Goal: Transaction & Acquisition: Purchase product/service

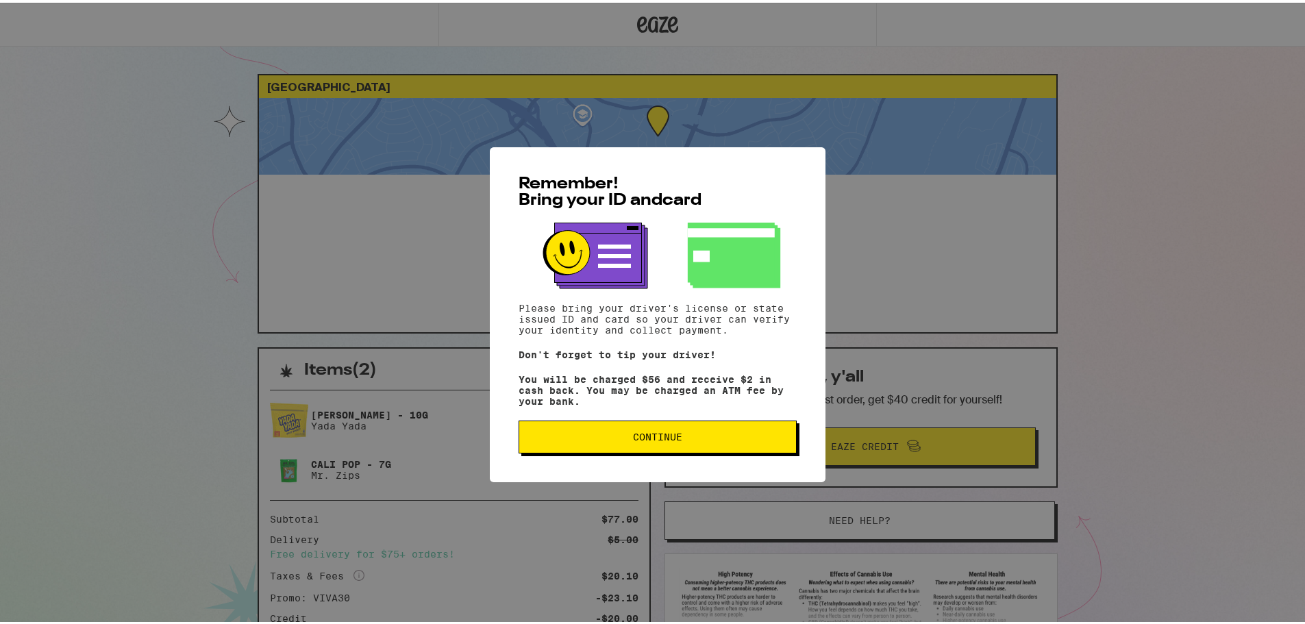
click at [707, 459] on div "Remember! Bring your ID and card Please bring your driver's license or state is…" at bounding box center [658, 312] width 336 height 335
click at [707, 448] on button "Continue" at bounding box center [657, 434] width 278 height 33
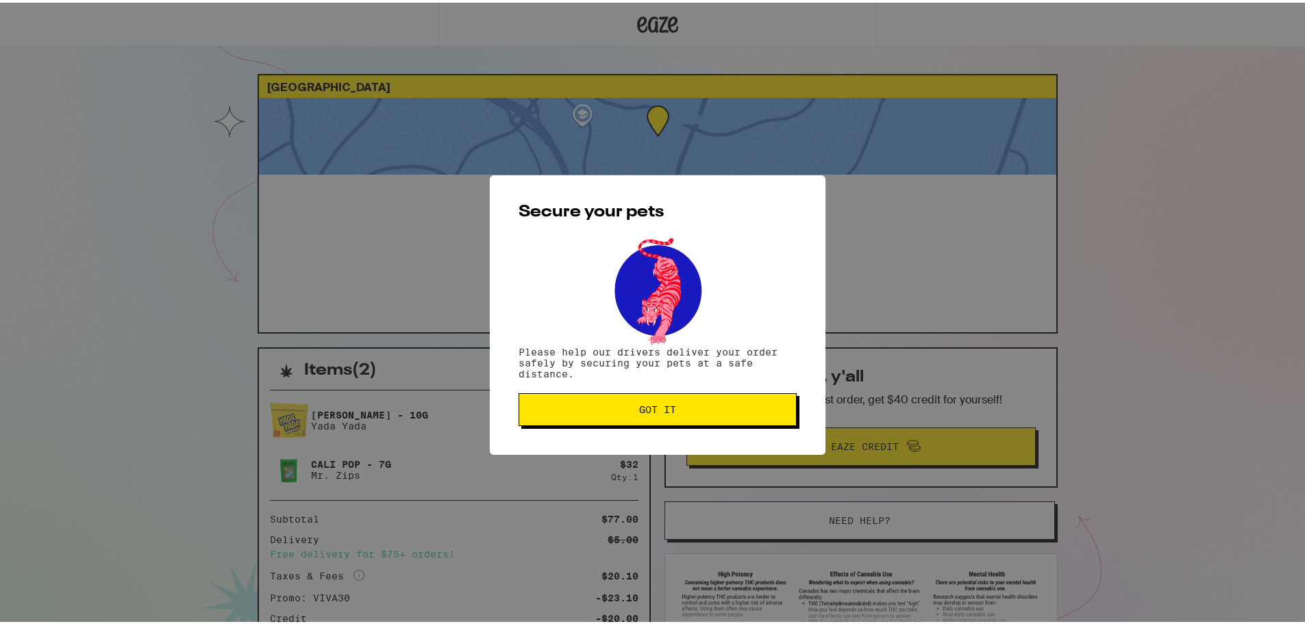
click at [666, 417] on button "Got it" at bounding box center [657, 406] width 278 height 33
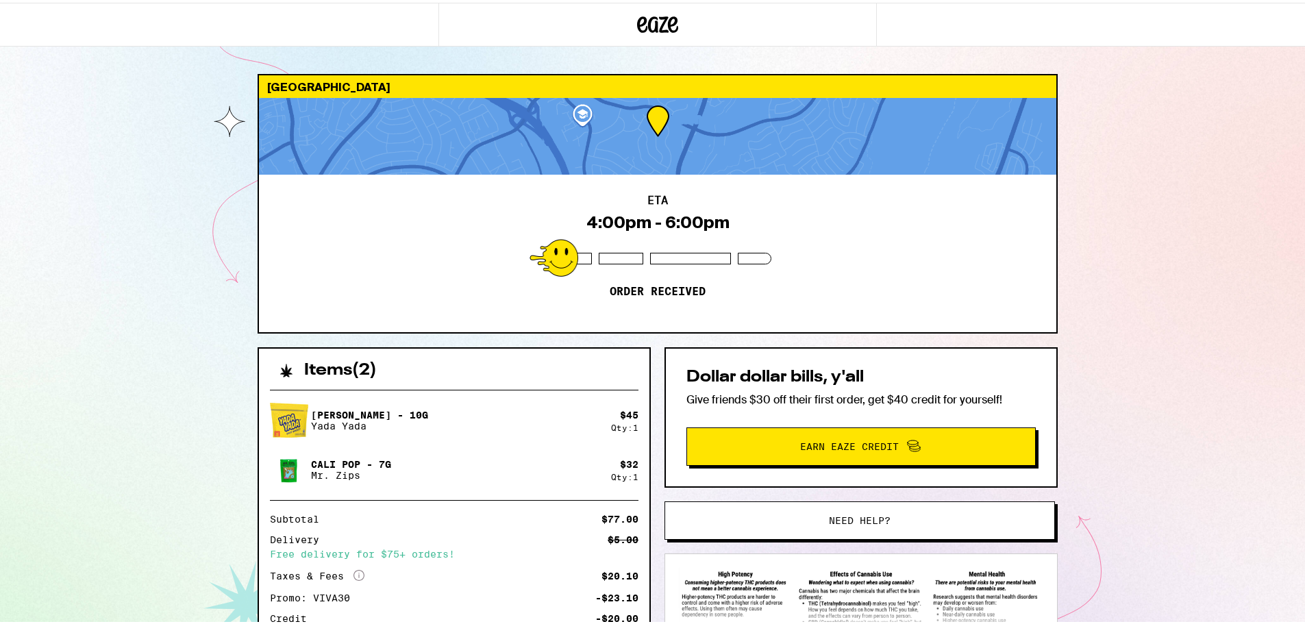
click at [652, 32] on icon at bounding box center [657, 22] width 41 height 25
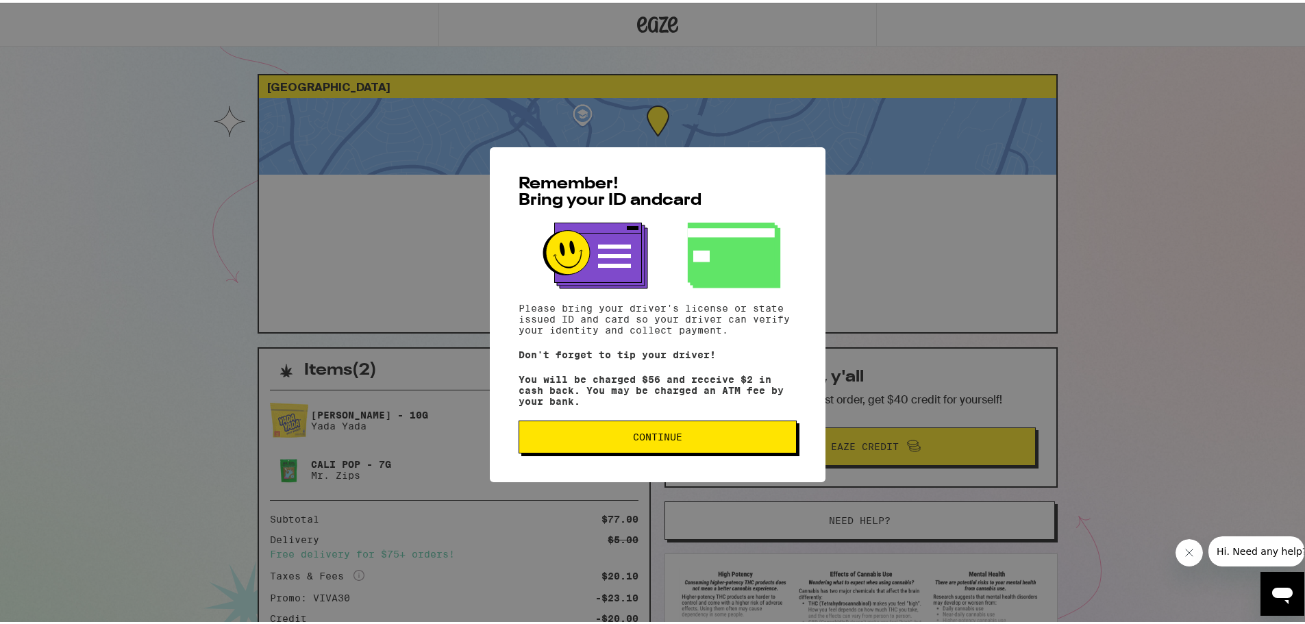
click at [636, 427] on button "Continue" at bounding box center [657, 434] width 278 height 33
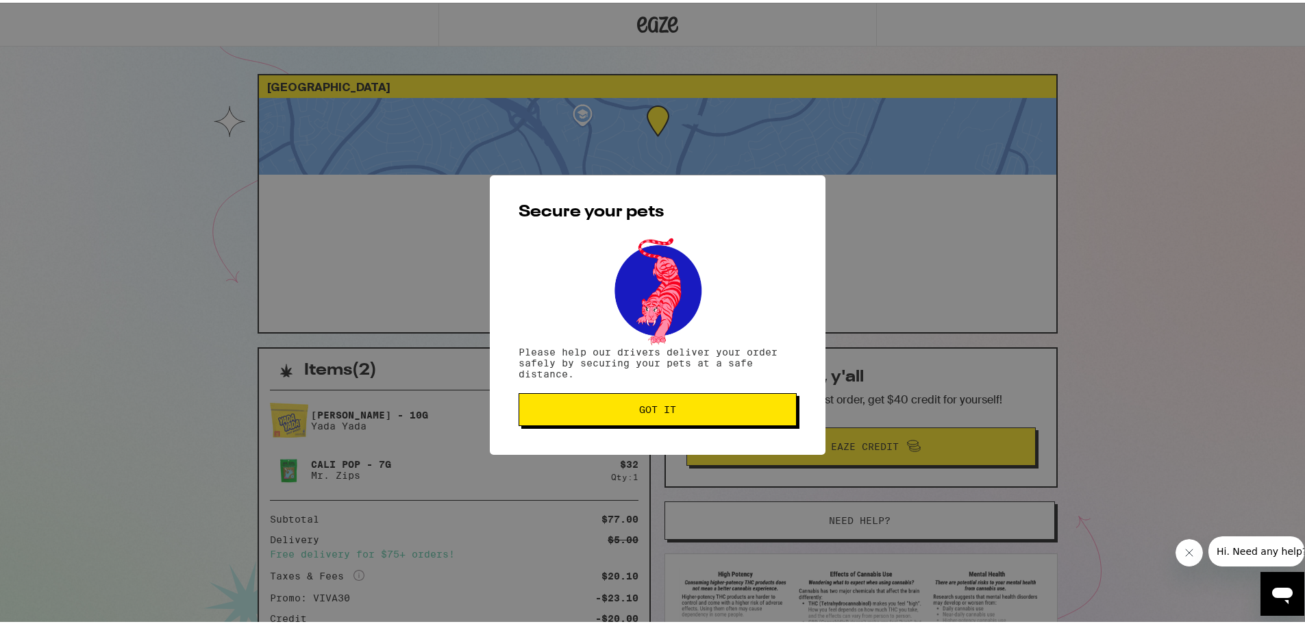
click at [597, 399] on button "Got it" at bounding box center [657, 406] width 278 height 33
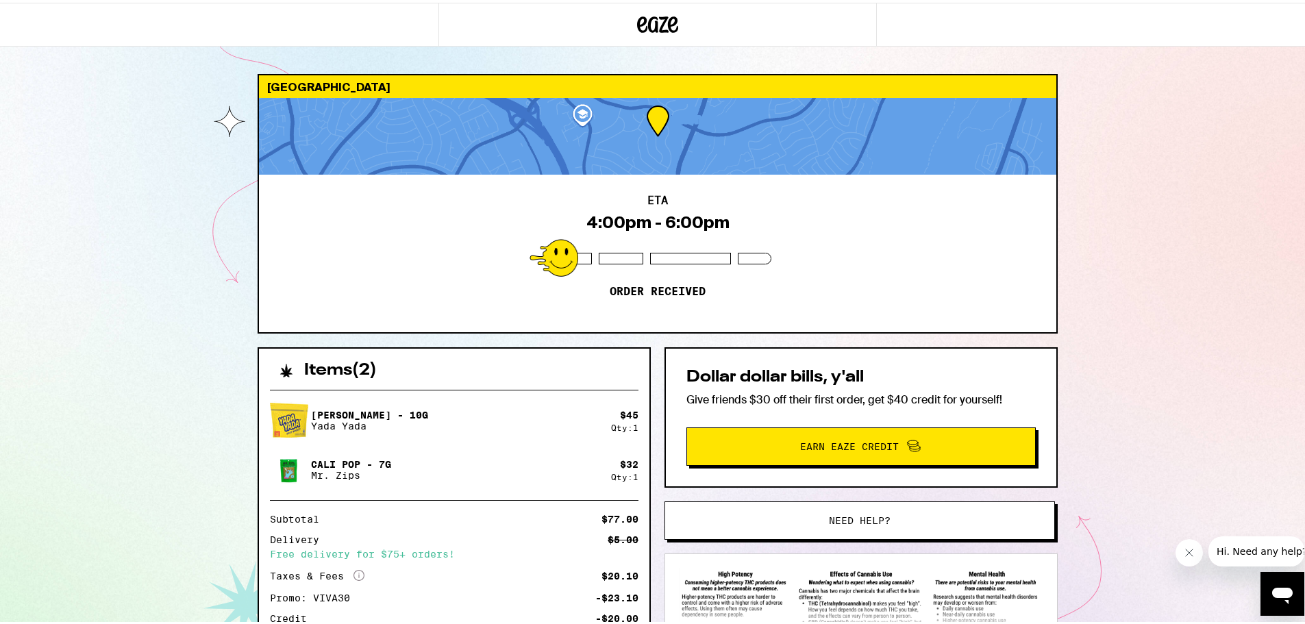
click at [649, 19] on icon at bounding box center [657, 22] width 41 height 25
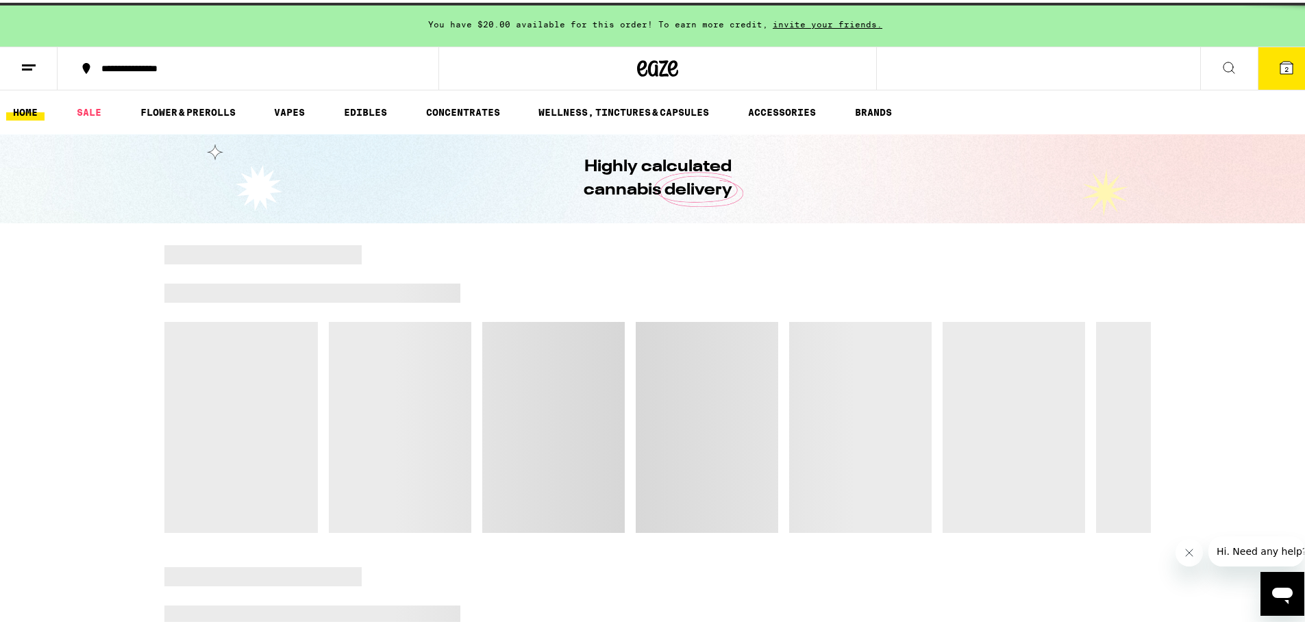
click at [1280, 64] on icon at bounding box center [1286, 65] width 12 height 12
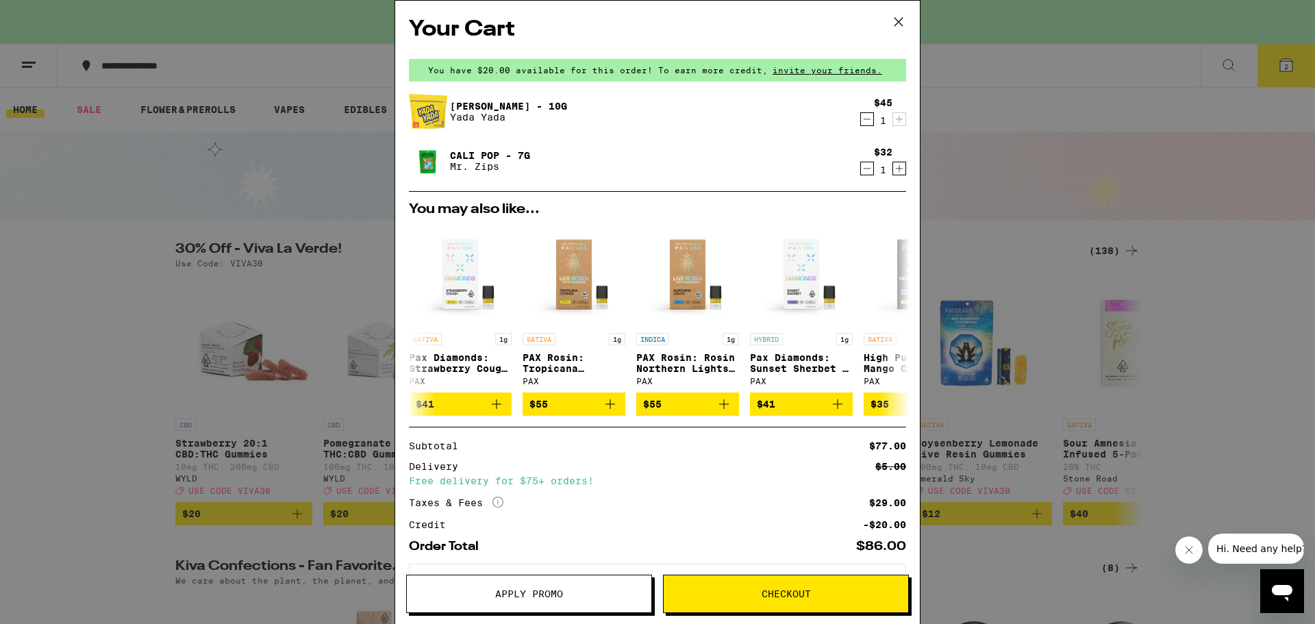
click at [874, 117] on div "1" at bounding box center [883, 120] width 18 height 11
click at [861, 122] on icon "Decrement" at bounding box center [867, 119] width 12 height 16
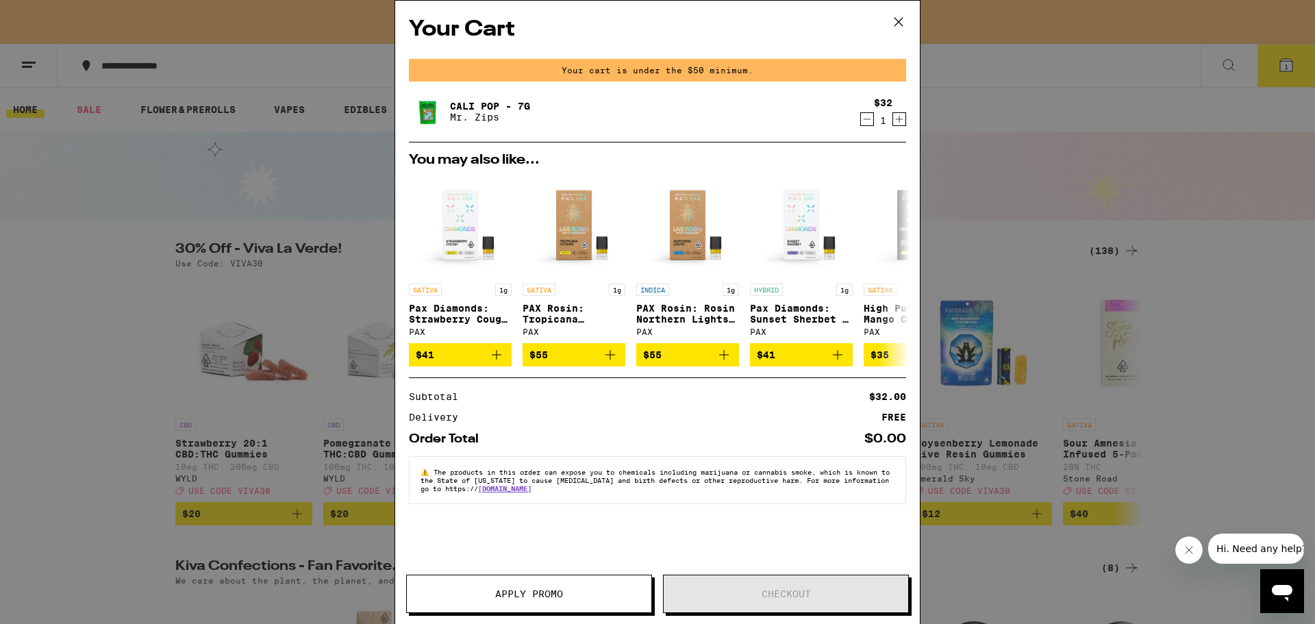
click at [873, 122] on icon "Decrement" at bounding box center [867, 119] width 12 height 16
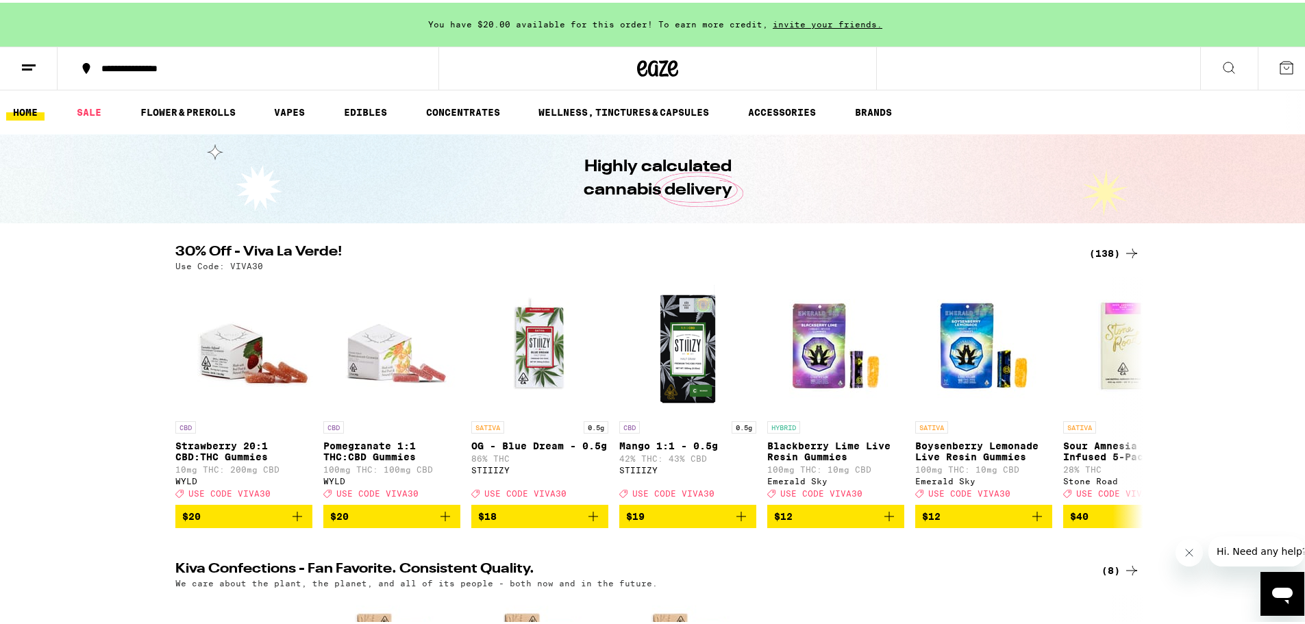
click at [1101, 251] on div "(138)" at bounding box center [1114, 250] width 51 height 16
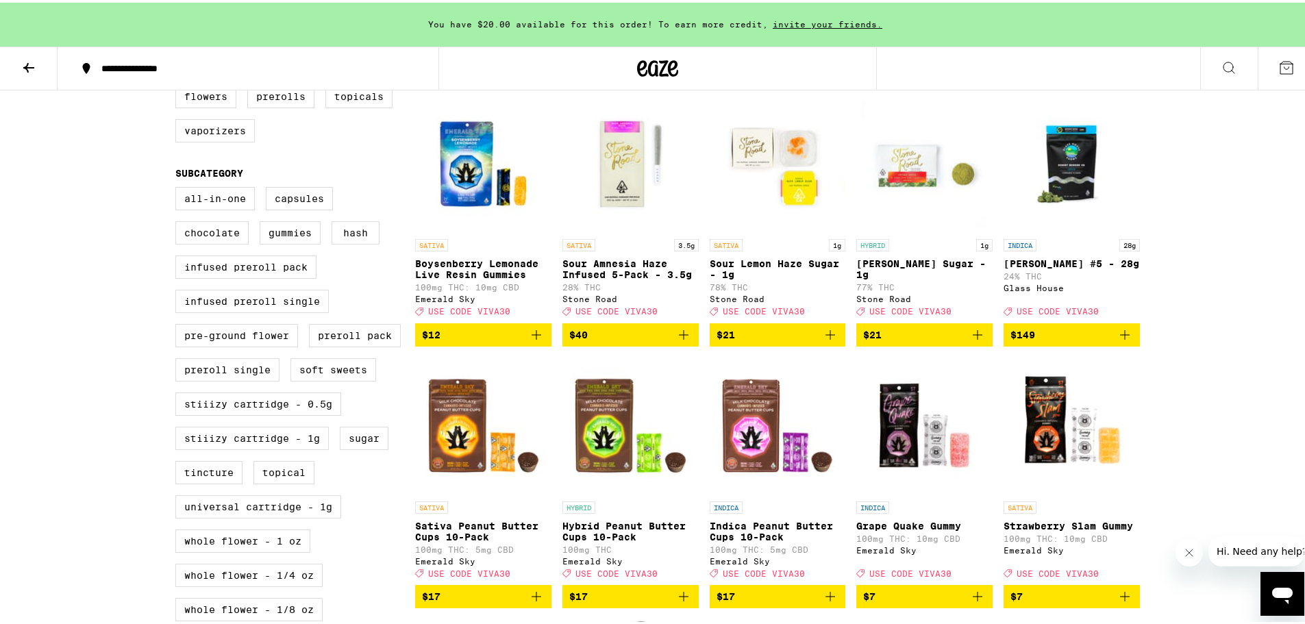
scroll to position [137, 0]
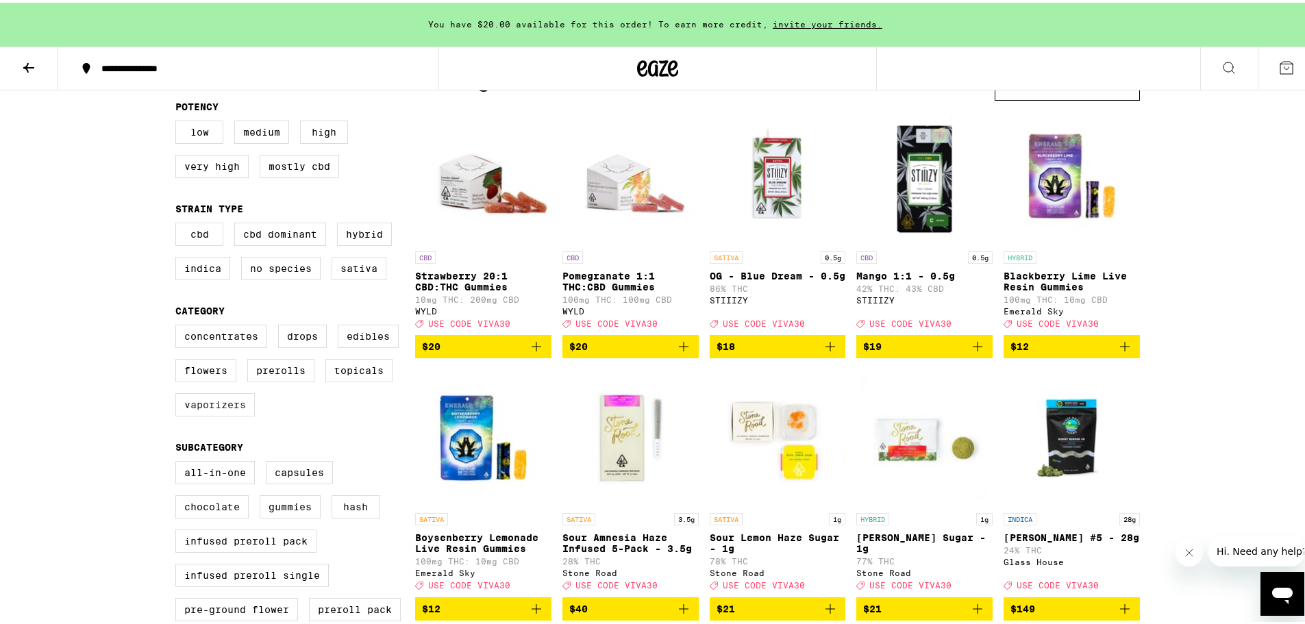
click at [195, 412] on label "Vaporizers" at bounding box center [214, 401] width 79 height 23
click at [179, 325] on input "Vaporizers" at bounding box center [178, 324] width 1 height 1
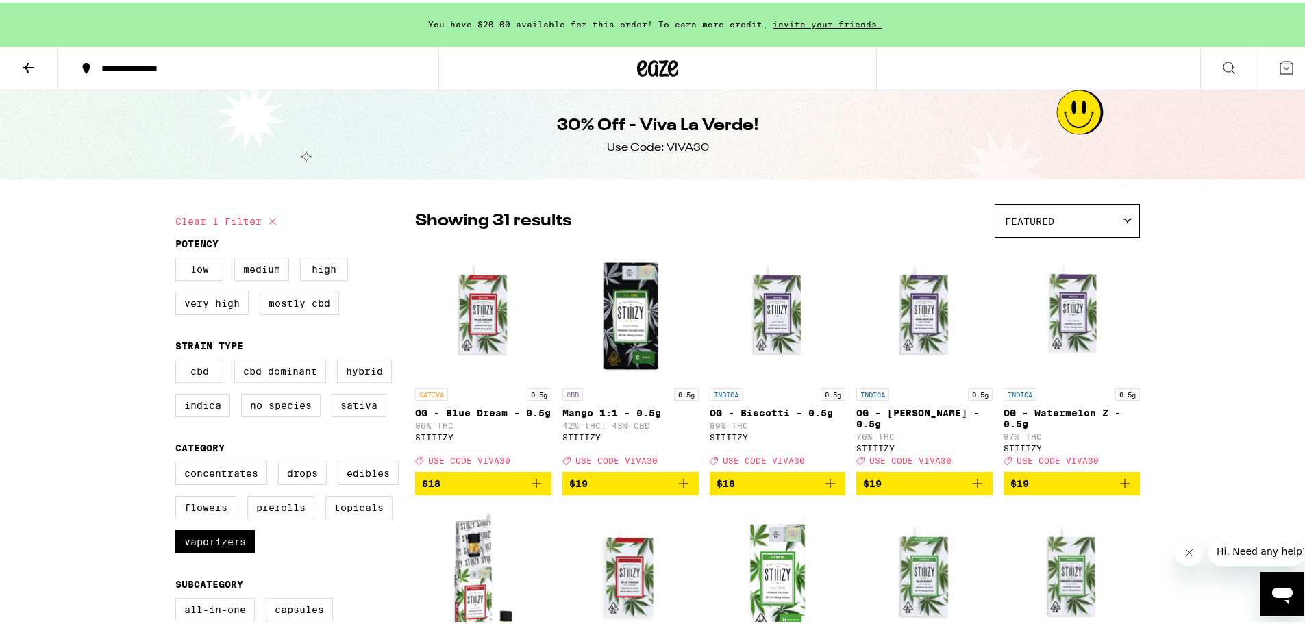
scroll to position [205, 0]
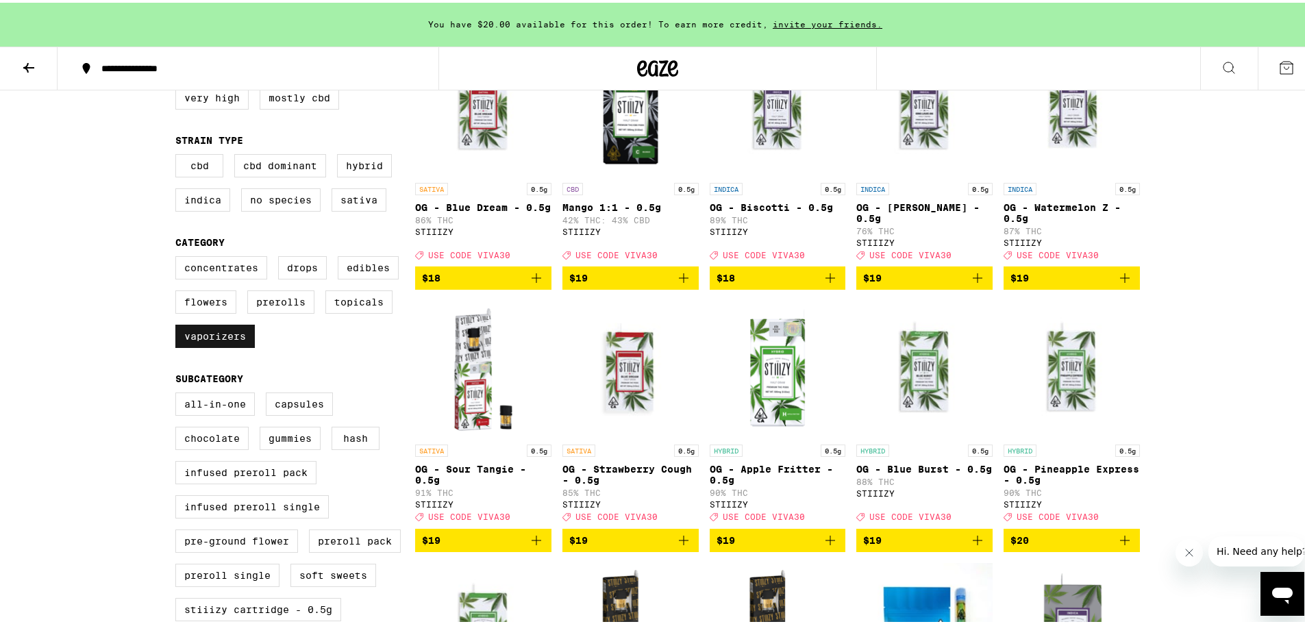
click at [193, 344] on label "Vaporizers" at bounding box center [214, 333] width 79 height 23
click at [179, 256] on input "Vaporizers" at bounding box center [178, 255] width 1 height 1
checkbox input "false"
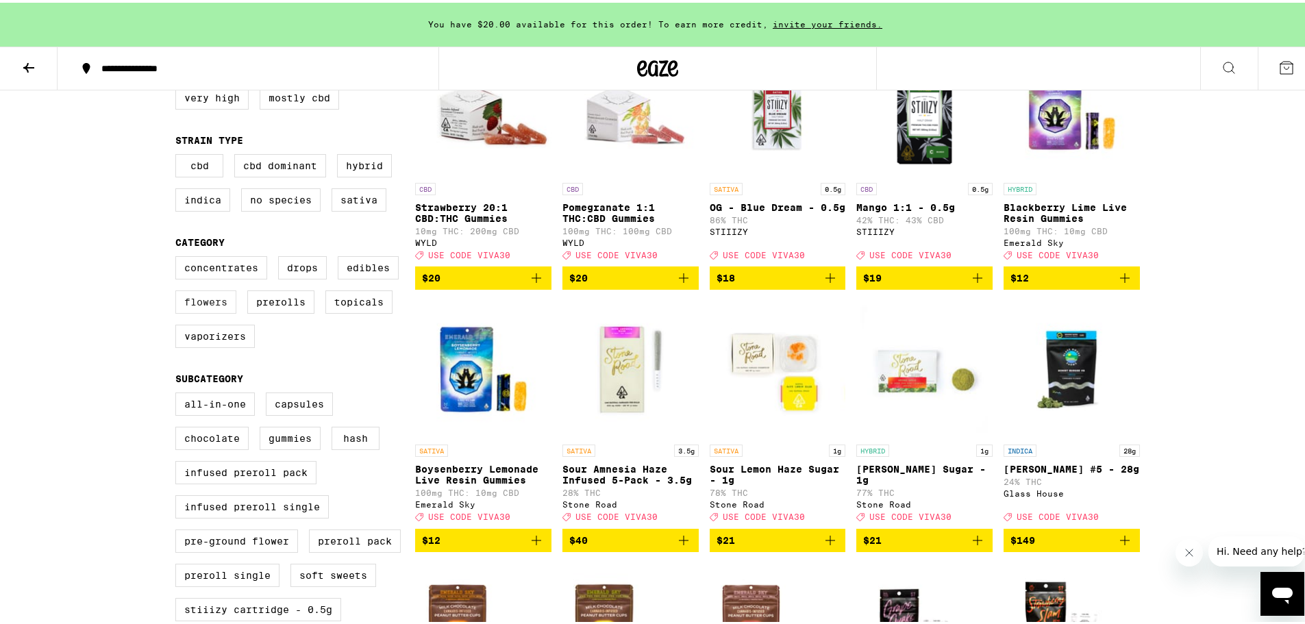
click at [195, 311] on label "Flowers" at bounding box center [205, 299] width 61 height 23
click at [179, 256] on input "Flowers" at bounding box center [178, 255] width 1 height 1
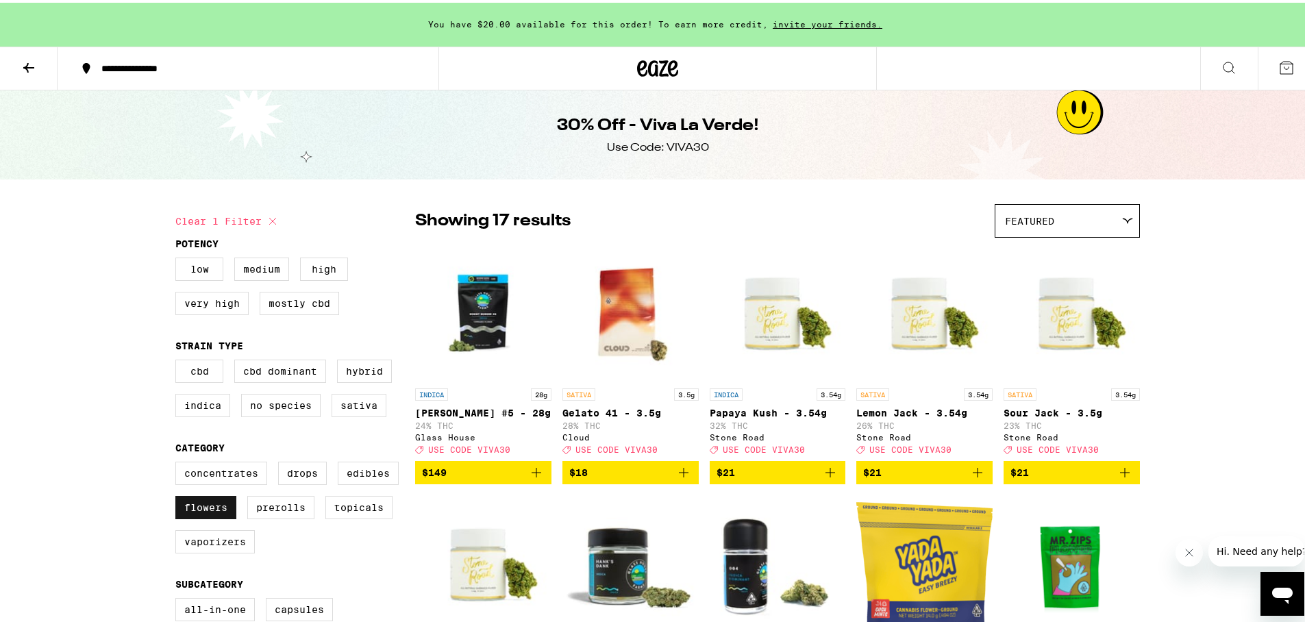
click at [195, 516] on label "Flowers" at bounding box center [205, 504] width 61 height 23
click at [179, 462] on input "Flowers" at bounding box center [178, 461] width 1 height 1
checkbox input "false"
